Goal: Information Seeking & Learning: Check status

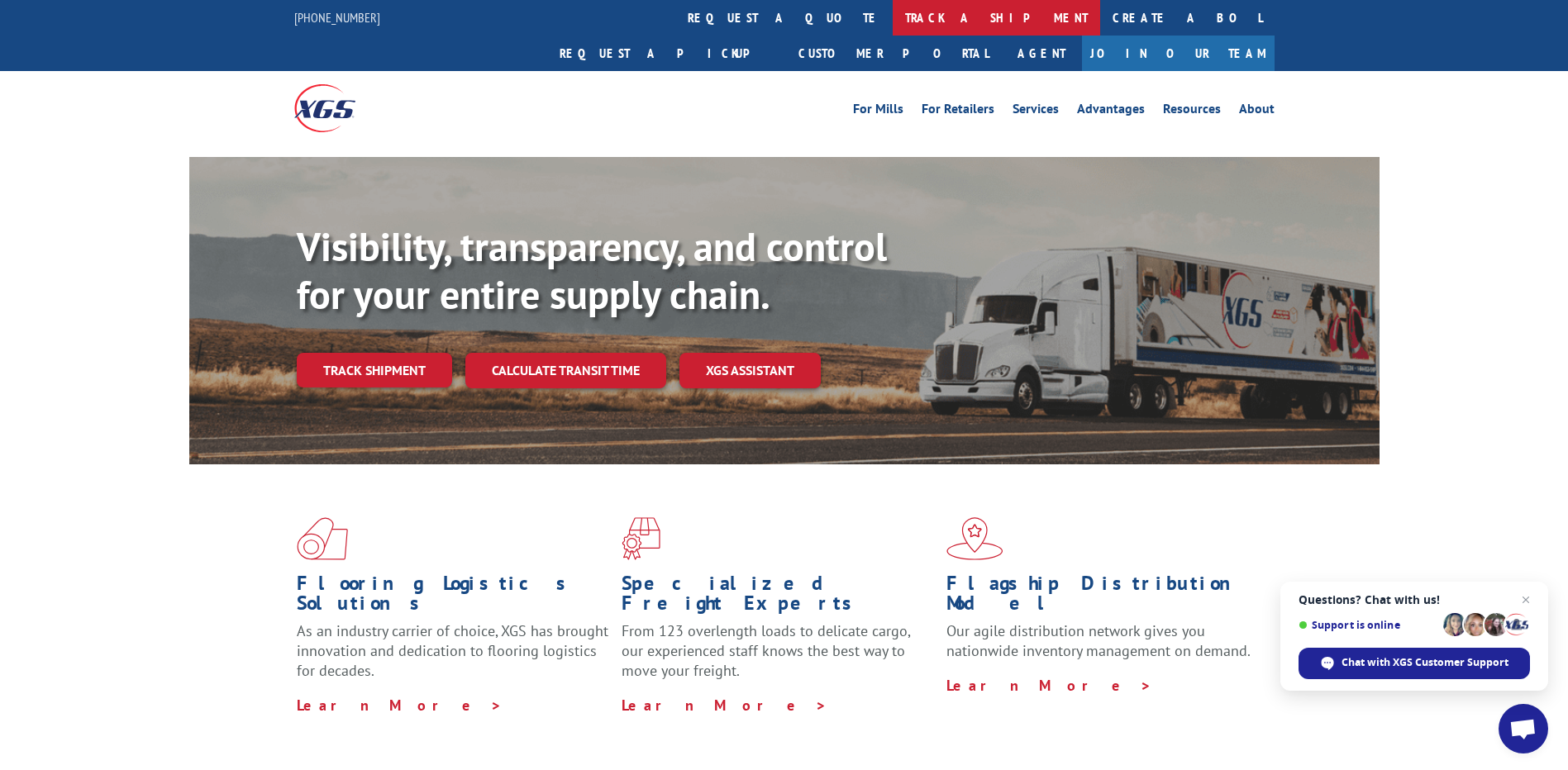
click at [893, 13] on link "track a shipment" at bounding box center [996, 17] width 208 height 35
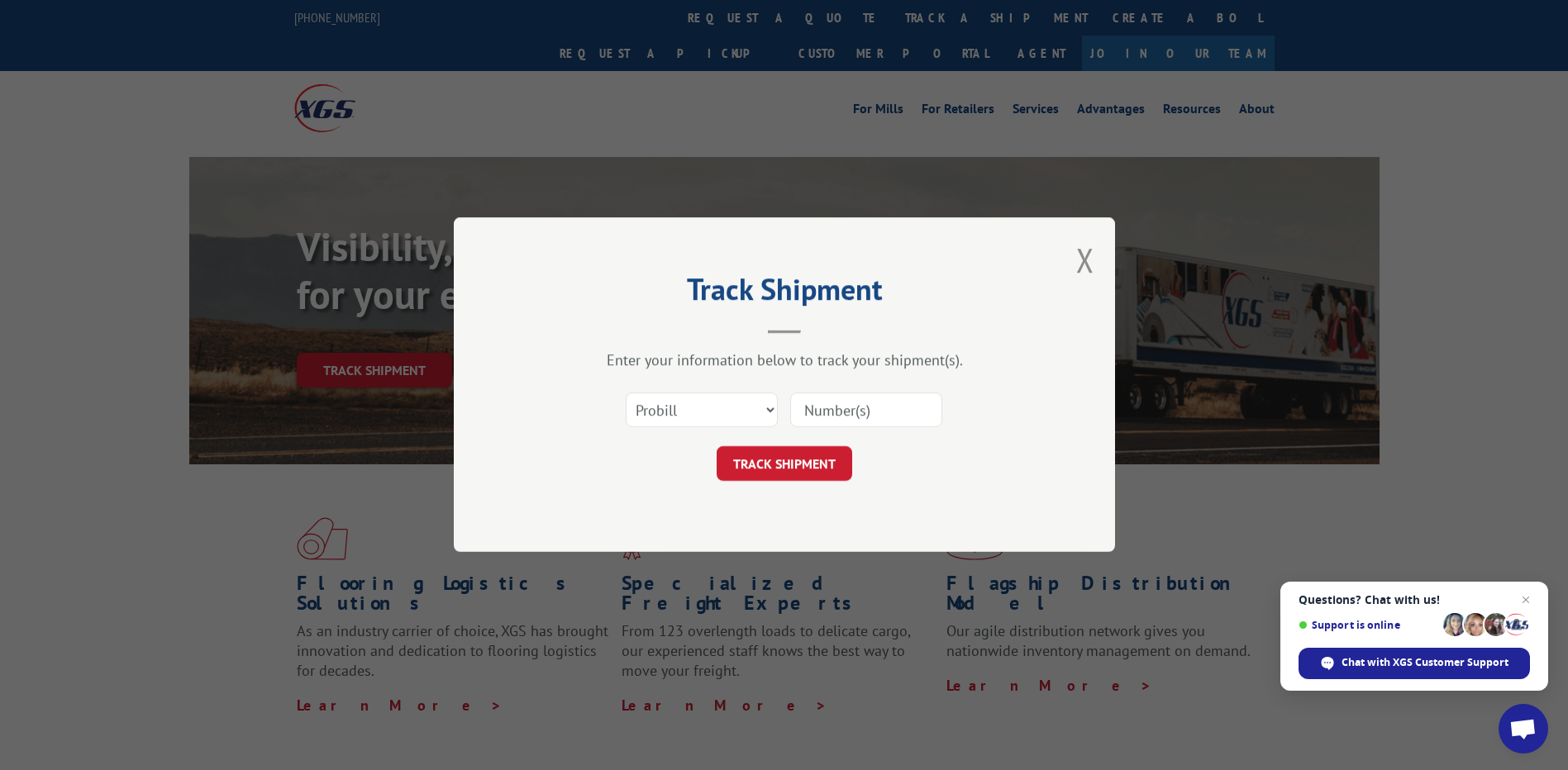
click at [897, 409] on input at bounding box center [866, 410] width 152 height 34
paste input "17595638"
type input "17595638"
click at [784, 462] on button "TRACK SHIPMENT" at bounding box center [784, 464] width 136 height 34
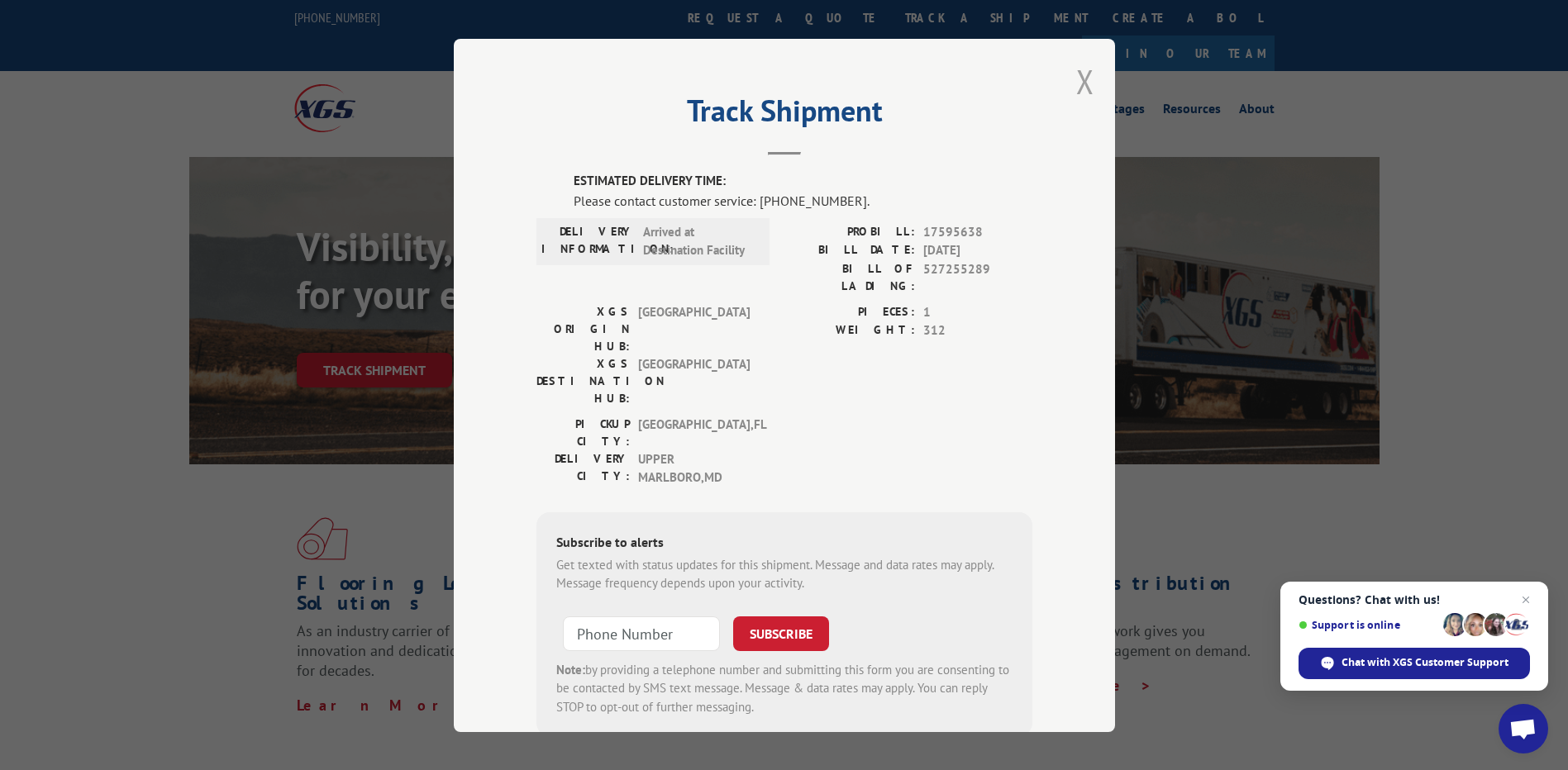
click at [1077, 81] on button "Close modal" at bounding box center [1085, 82] width 18 height 43
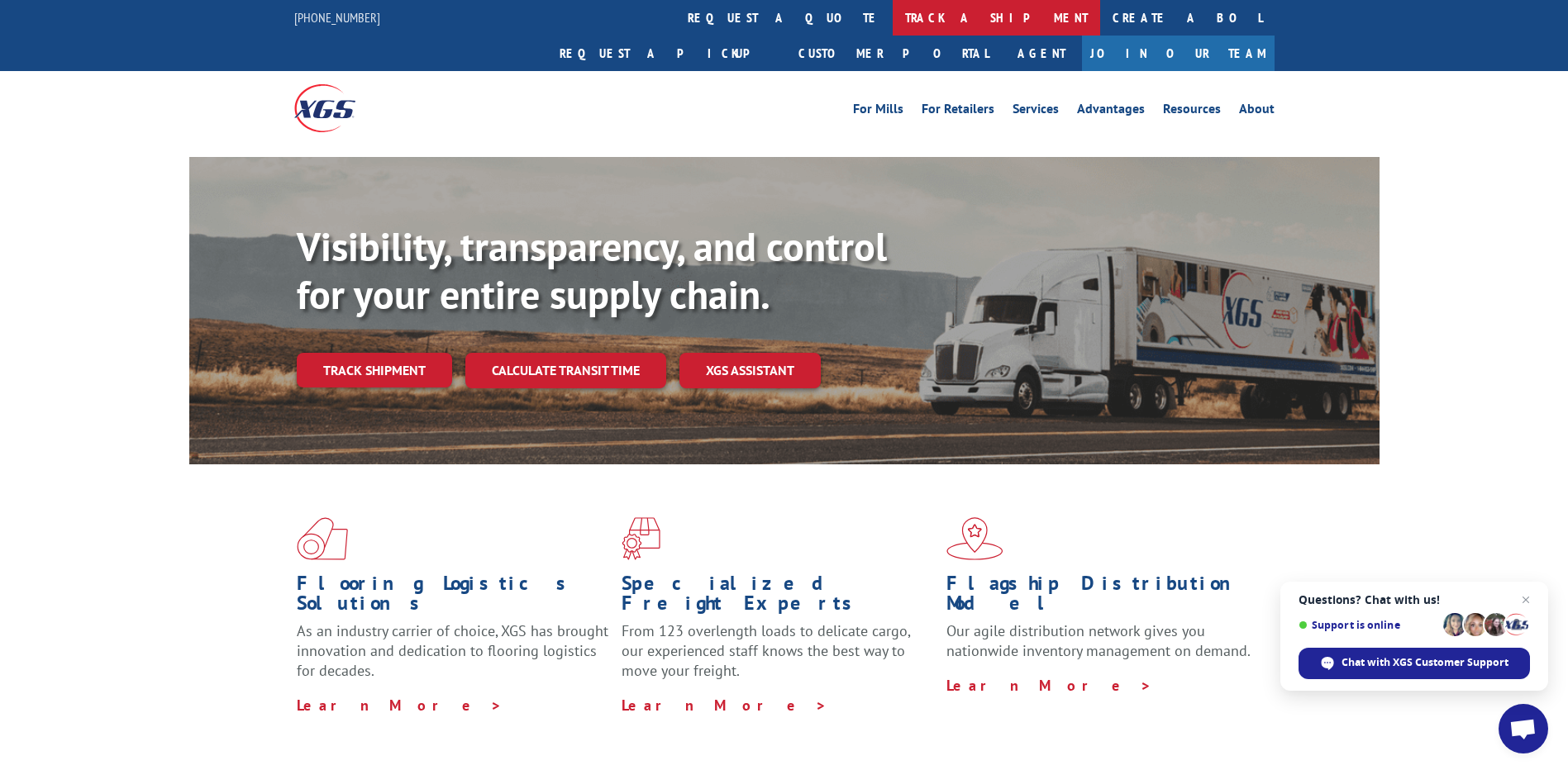
click at [893, 17] on link "track a shipment" at bounding box center [996, 17] width 208 height 35
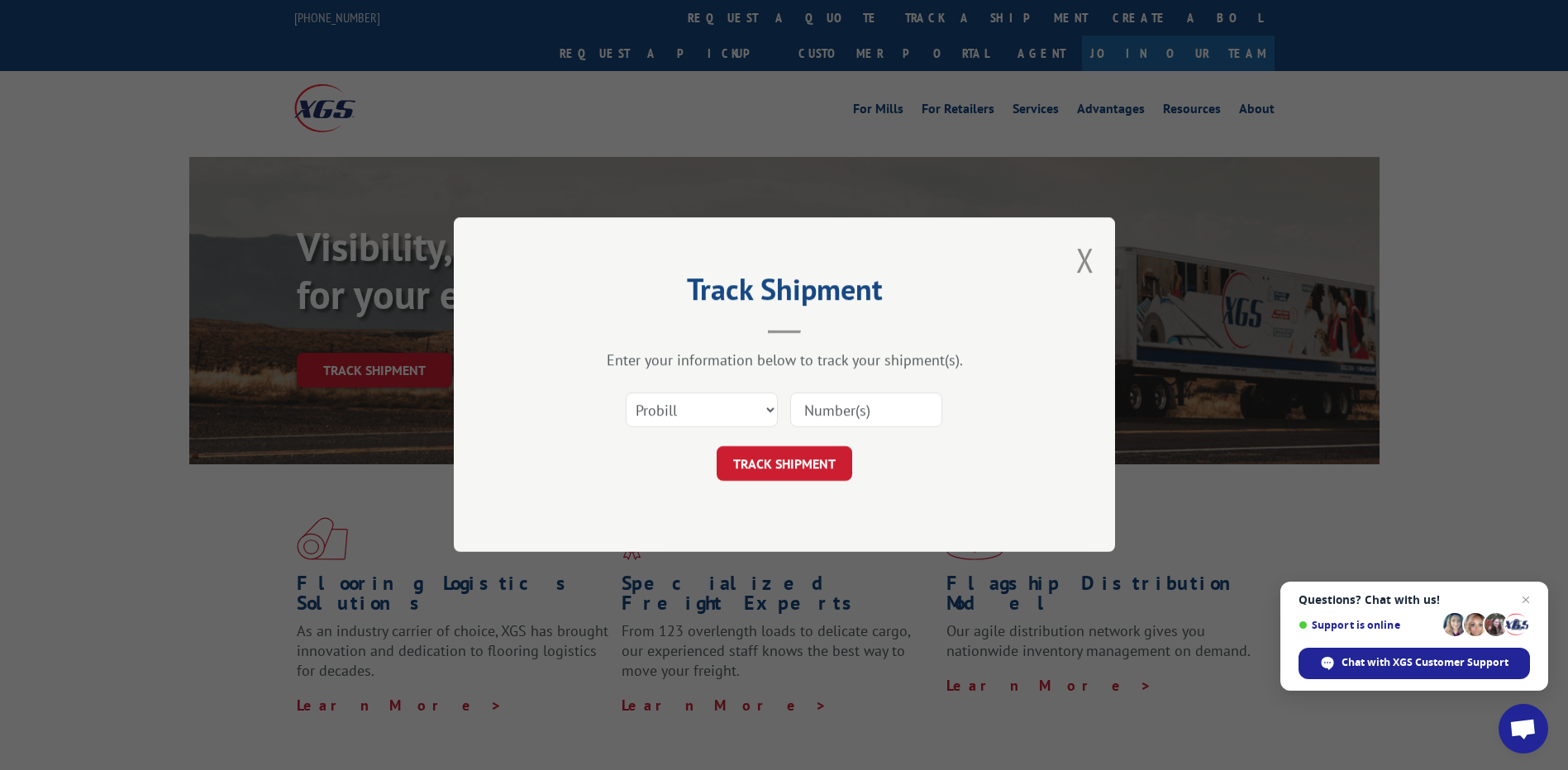
click at [837, 416] on input at bounding box center [866, 410] width 152 height 34
type input "17603630"
click at [809, 473] on button "TRACK SHIPMENT" at bounding box center [784, 464] width 136 height 34
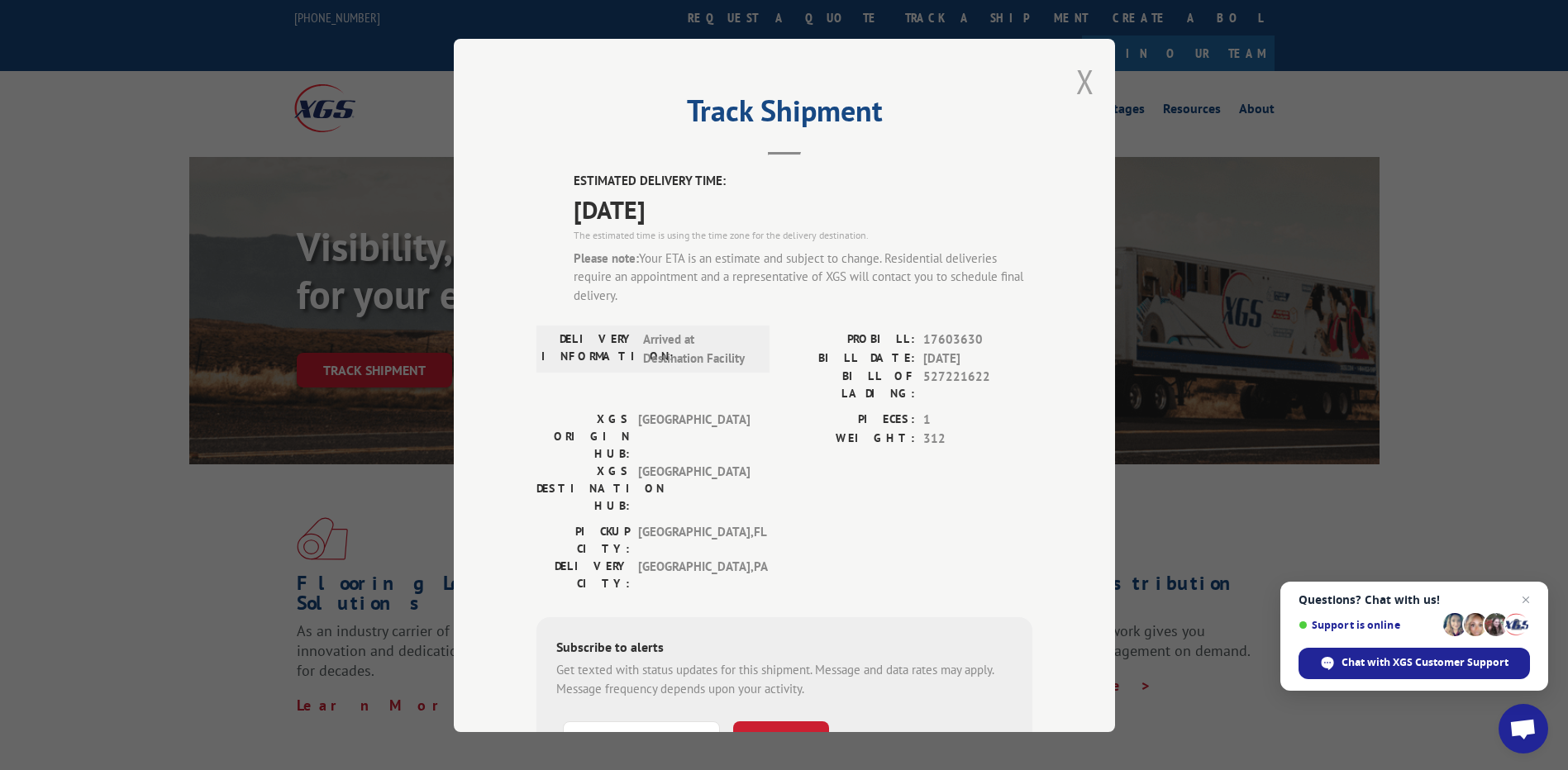
click at [1076, 77] on button "Close modal" at bounding box center [1085, 82] width 18 height 43
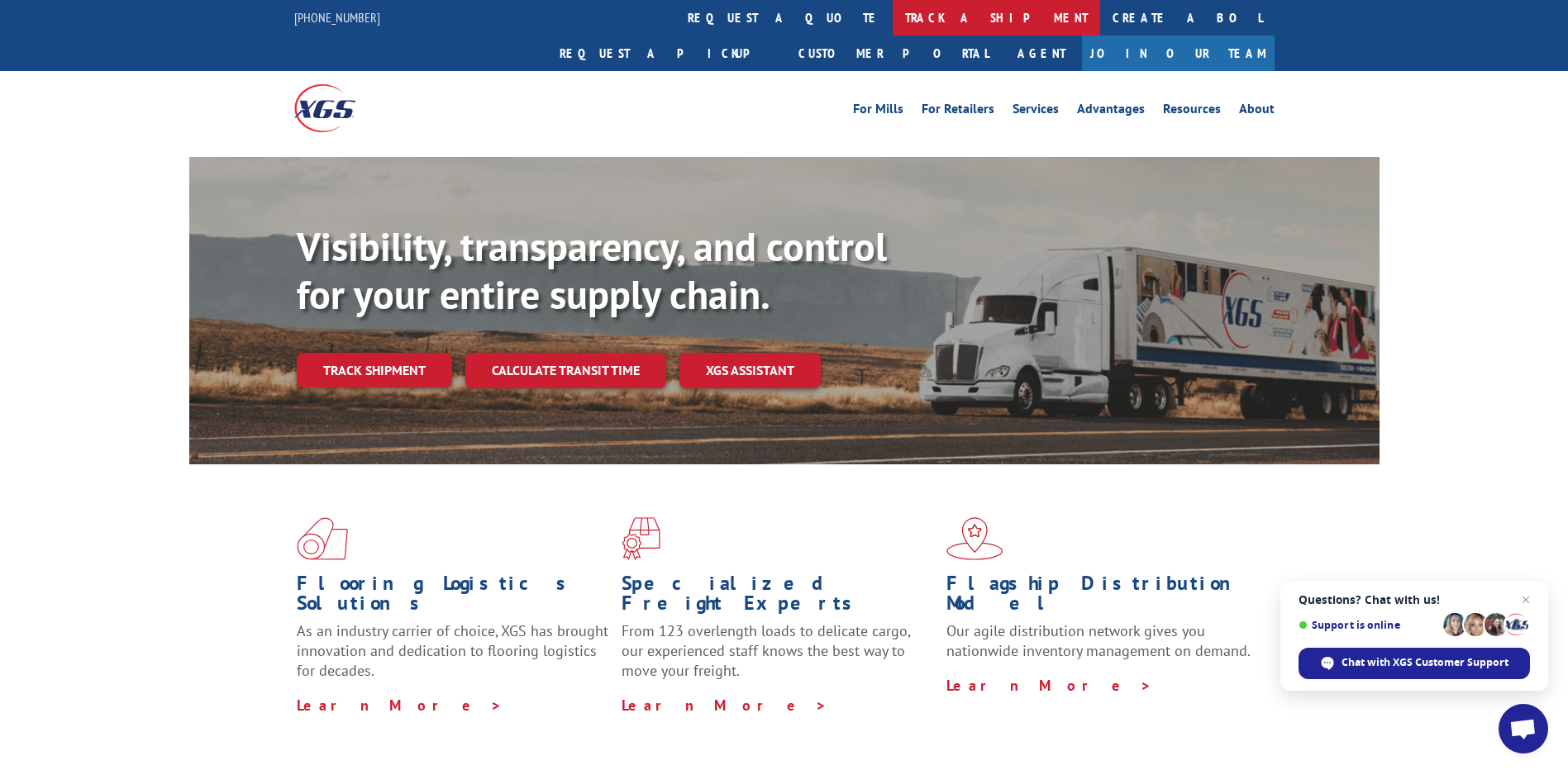
click at [893, 7] on link "track a shipment" at bounding box center [996, 17] width 208 height 35
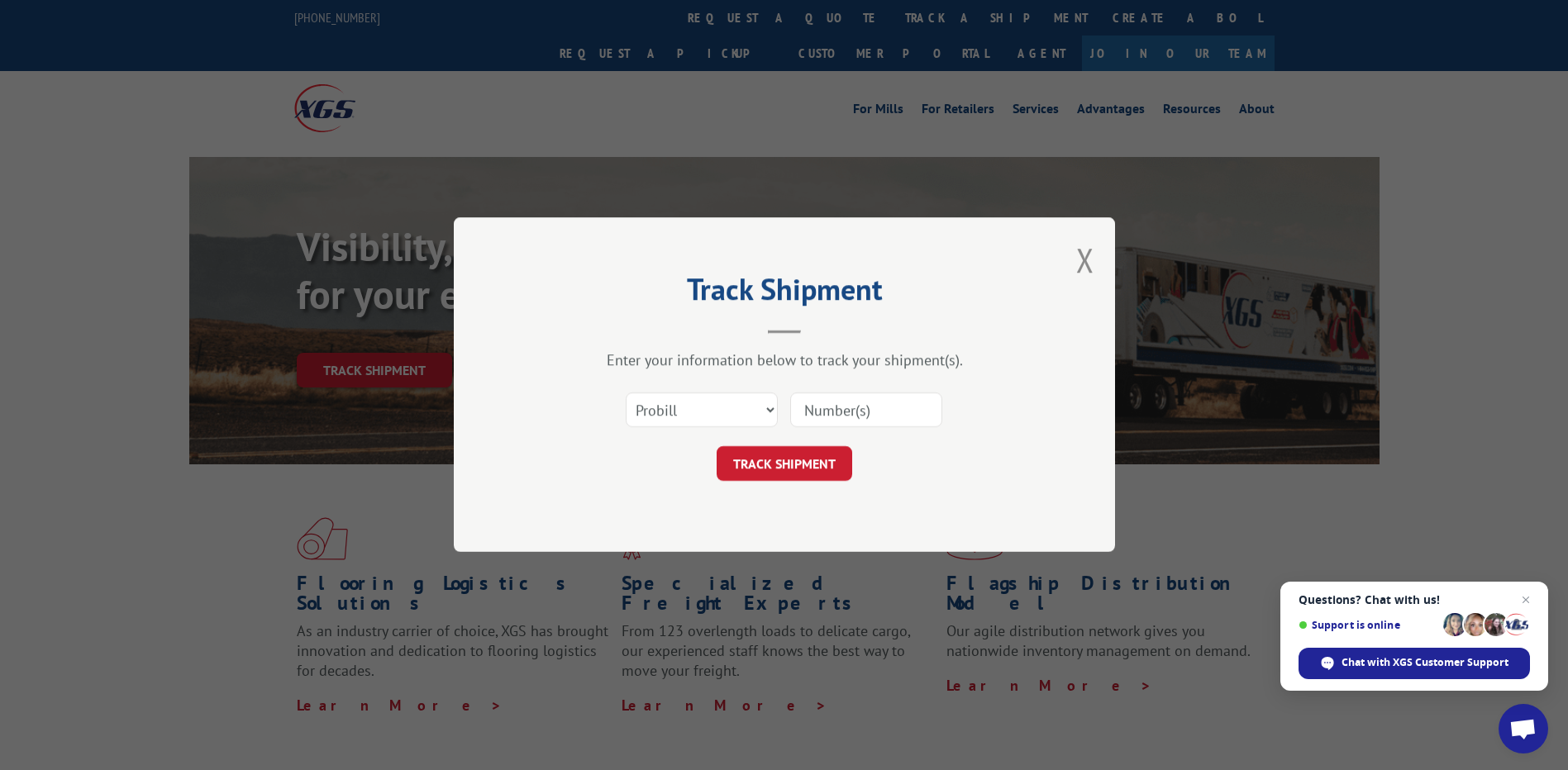
click at [839, 415] on input at bounding box center [866, 410] width 152 height 34
type input "17603631"
click at [773, 470] on button "TRACK SHIPMENT" at bounding box center [784, 464] width 136 height 34
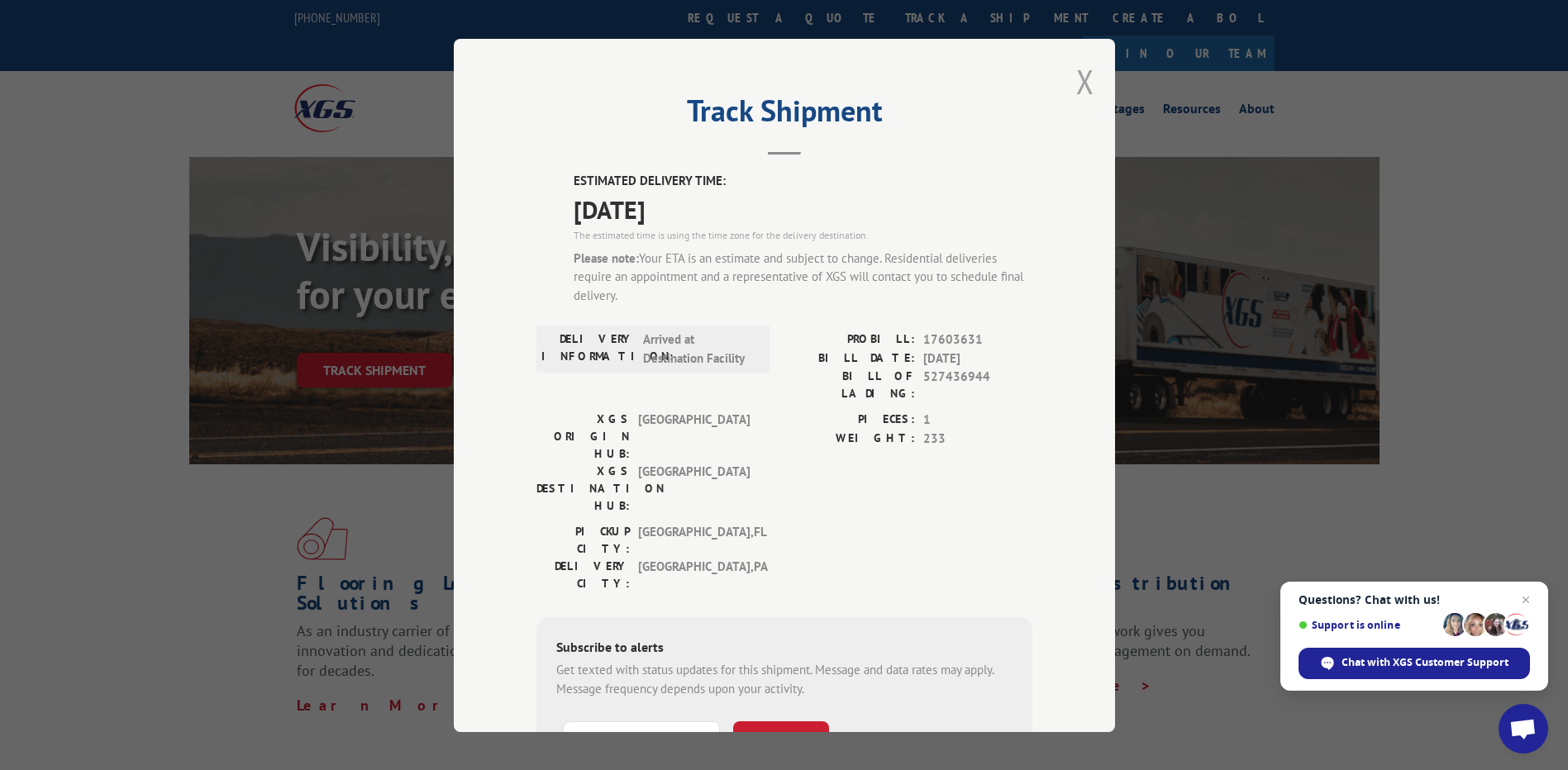
click at [1076, 84] on button "Close modal" at bounding box center [1085, 82] width 18 height 43
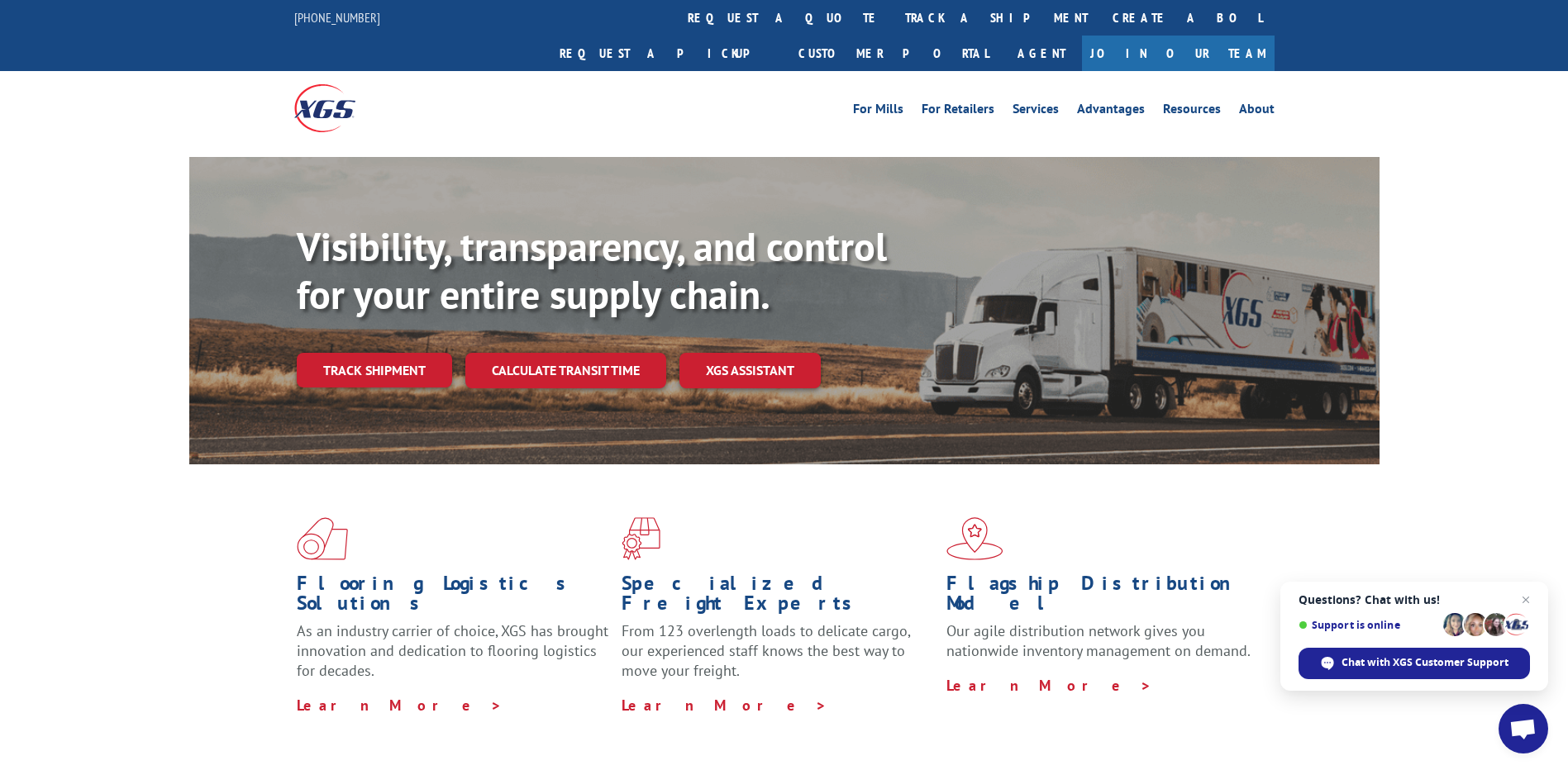
click at [893, 14] on link "track a shipment" at bounding box center [996, 17] width 208 height 35
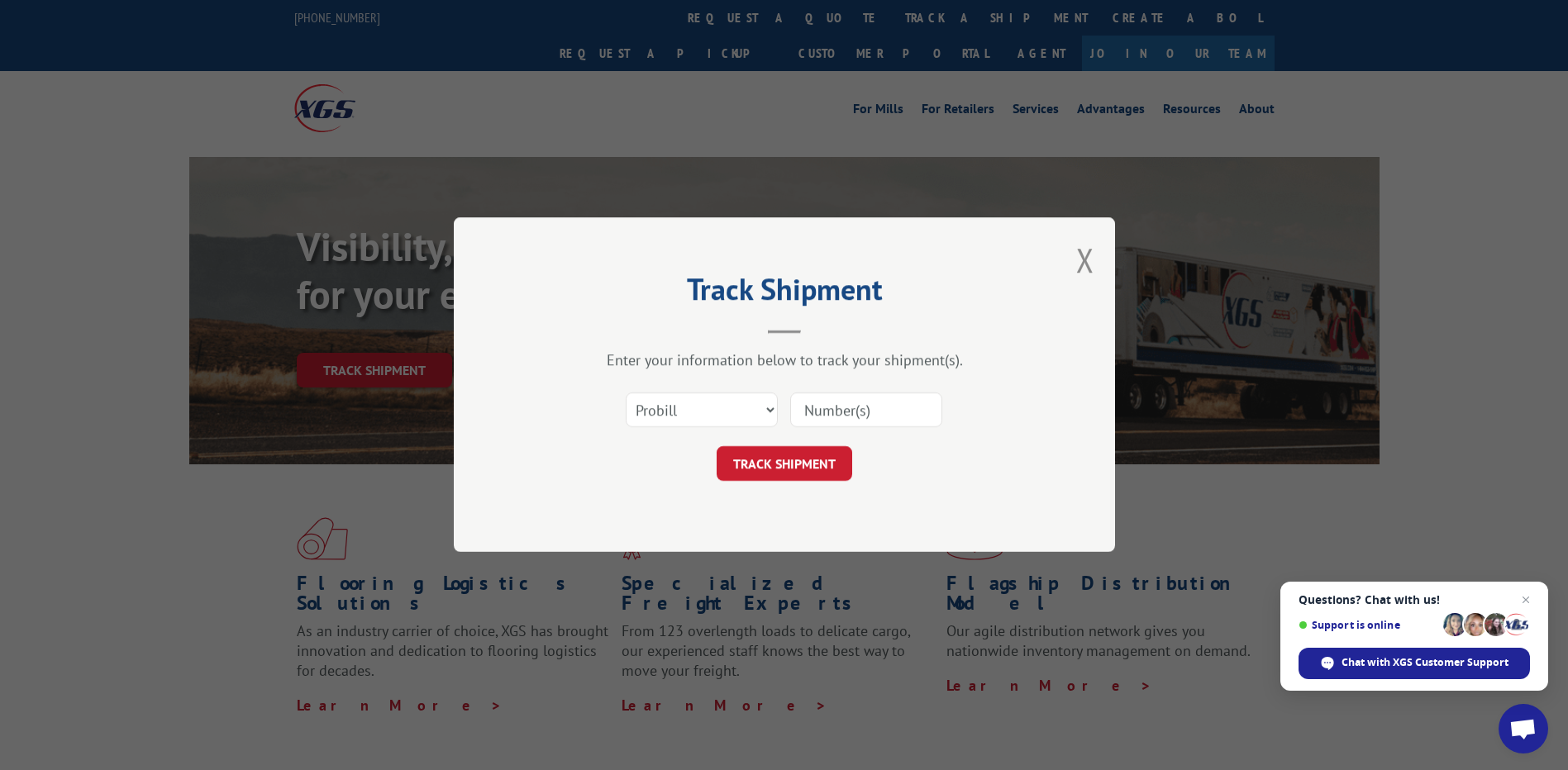
click at [855, 405] on input at bounding box center [866, 410] width 152 height 34
type input "17603629"
click at [804, 455] on button "TRACK SHIPMENT" at bounding box center [784, 464] width 136 height 34
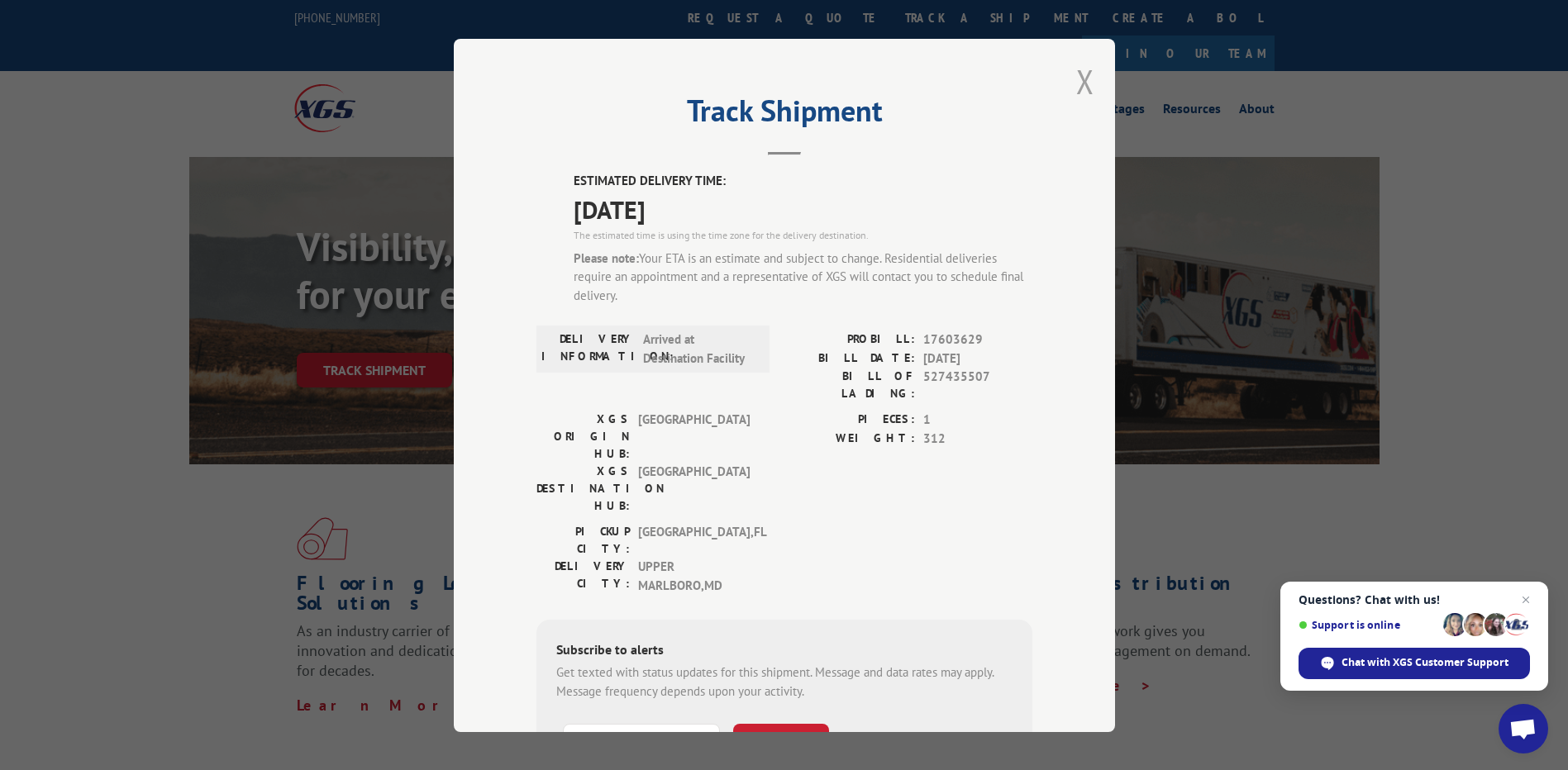
click at [1085, 78] on button "Close modal" at bounding box center [1085, 82] width 18 height 43
